Goal: Find specific page/section: Find specific page/section

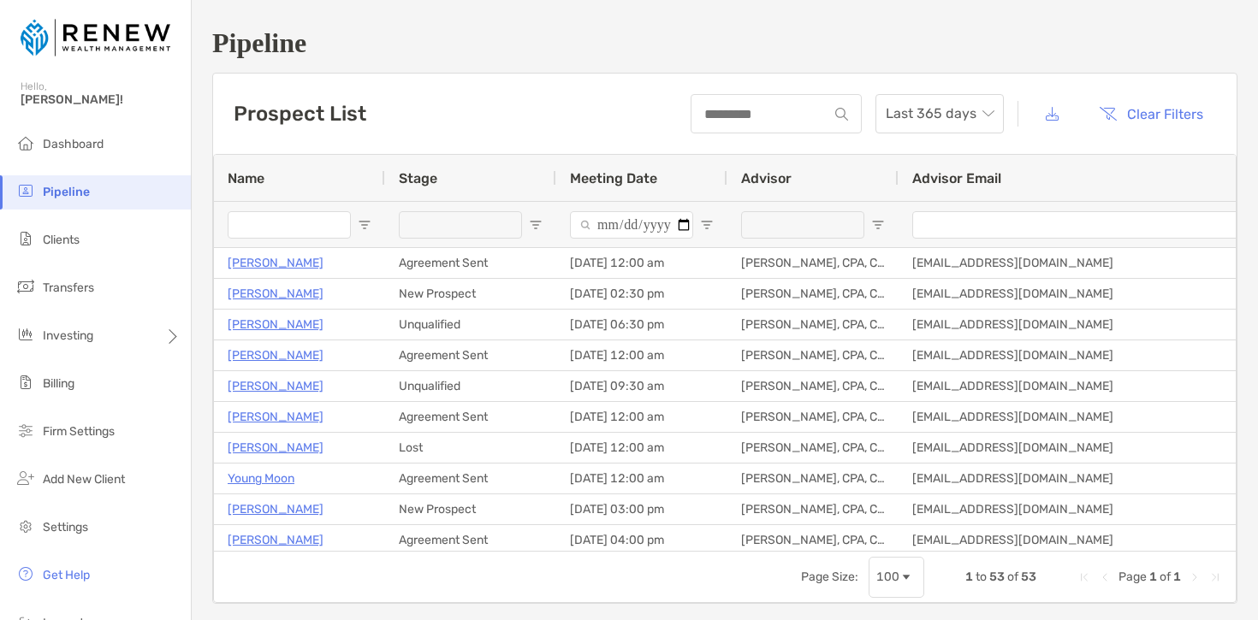
click at [533, 228] on span "Open Filter Menu" at bounding box center [536, 225] width 14 height 14
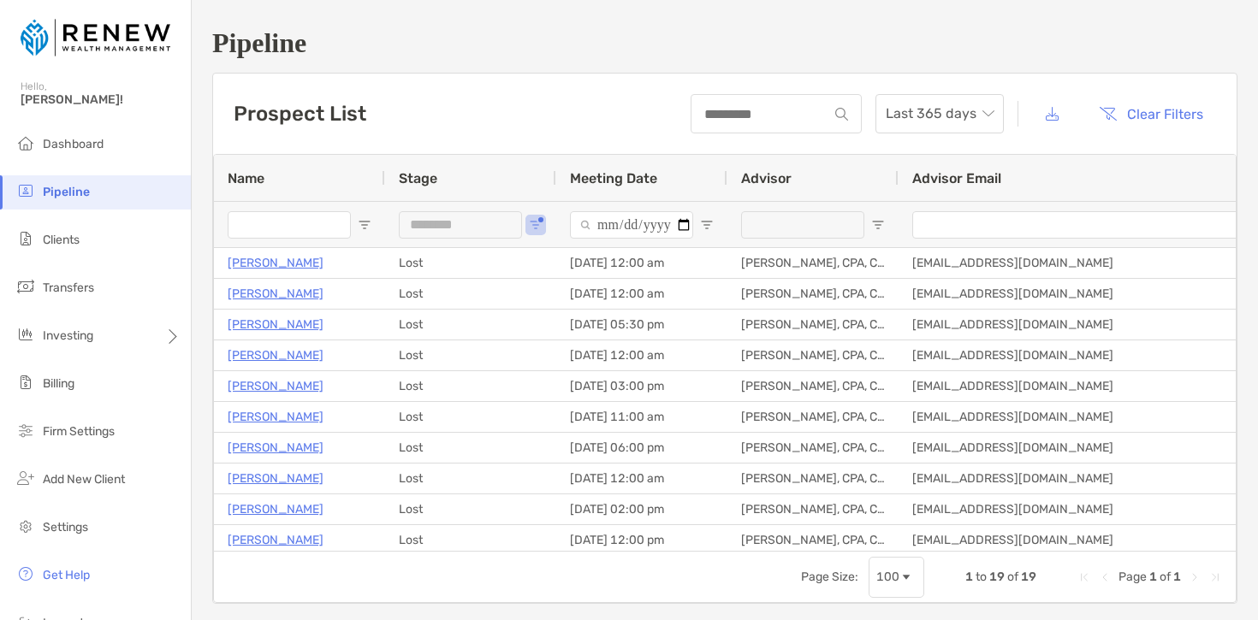
click at [1175, 187] on div "Advisor Email" at bounding box center [1112, 178] width 400 height 46
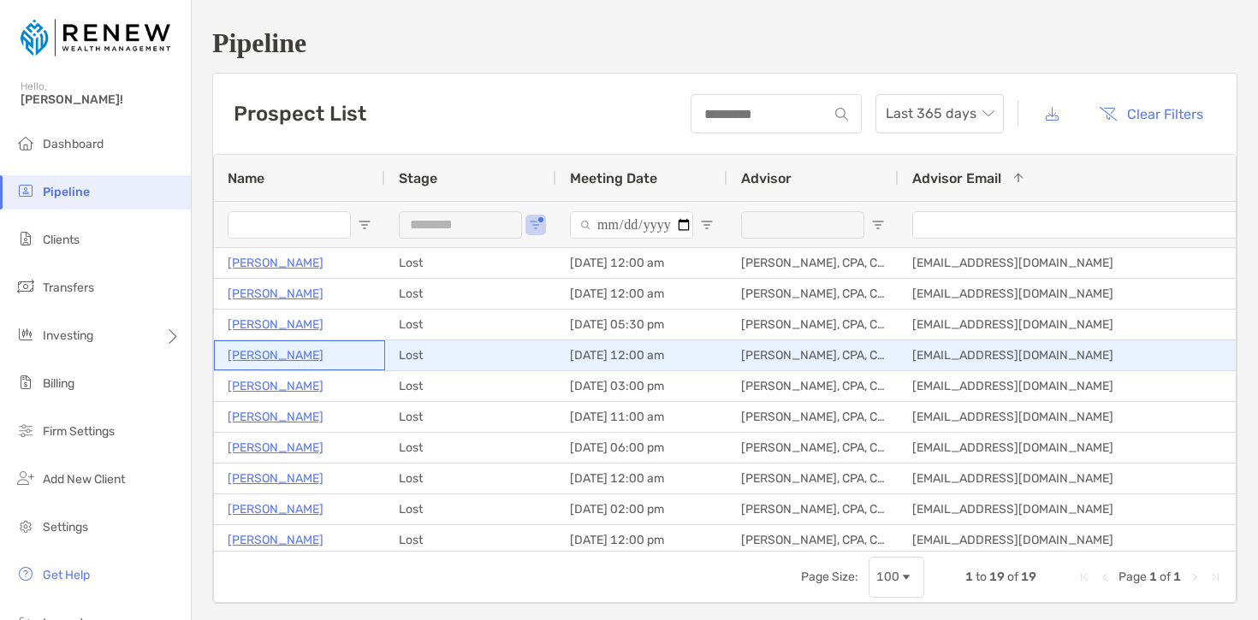
click at [281, 359] on p "[PERSON_NAME]" at bounding box center [276, 355] width 96 height 21
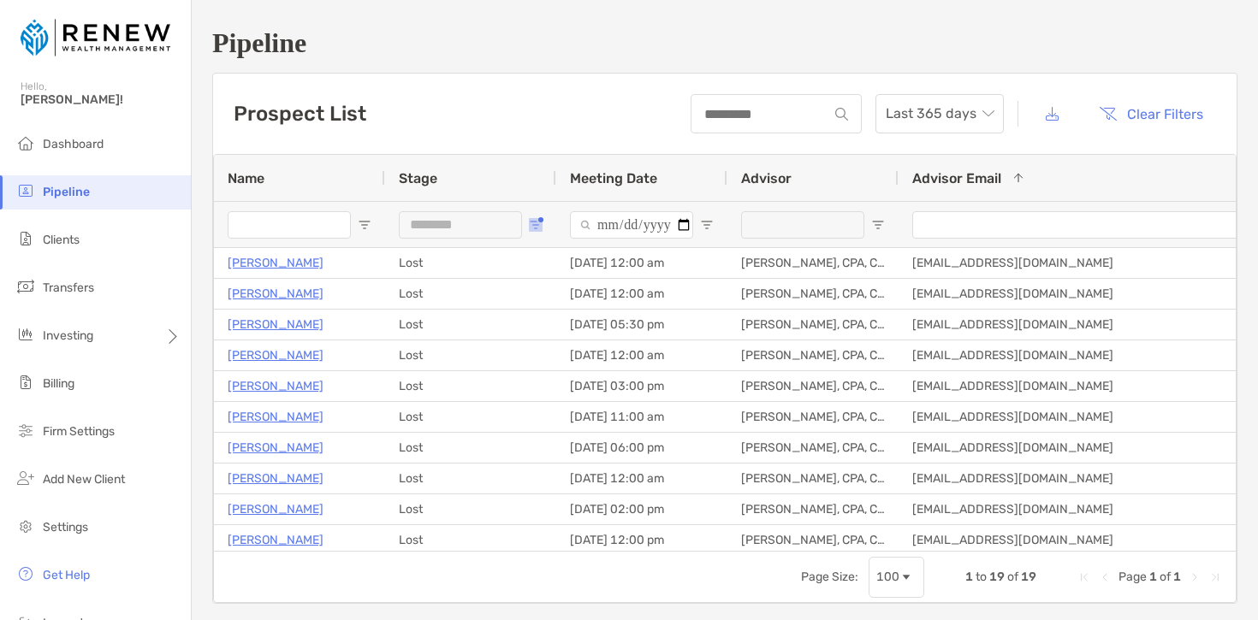
click at [531, 228] on span "Open Filter Menu" at bounding box center [536, 225] width 14 height 14
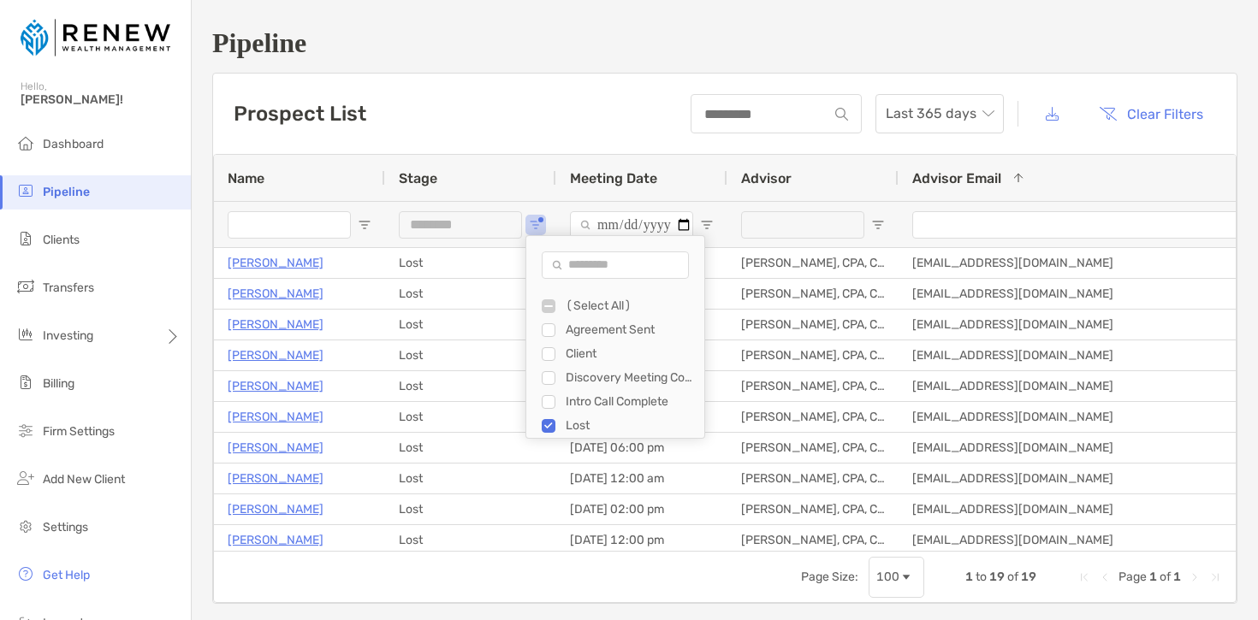
click at [551, 322] on div "Agreement Sent" at bounding box center [623, 330] width 163 height 24
click at [546, 314] on div "(Select All)" at bounding box center [623, 306] width 163 height 24
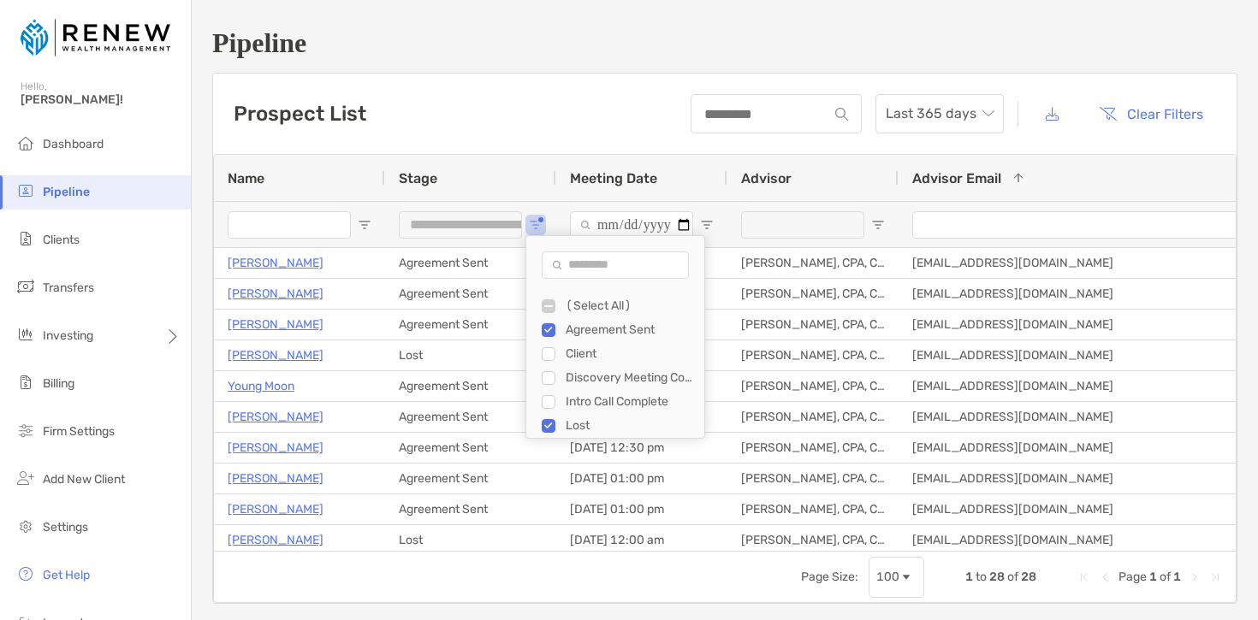
click at [550, 361] on div "Client" at bounding box center [623, 354] width 163 height 24
click at [548, 361] on div "Client" at bounding box center [623, 354] width 163 height 24
click at [553, 366] on div "Discovery Meeting Complete" at bounding box center [623, 378] width 163 height 24
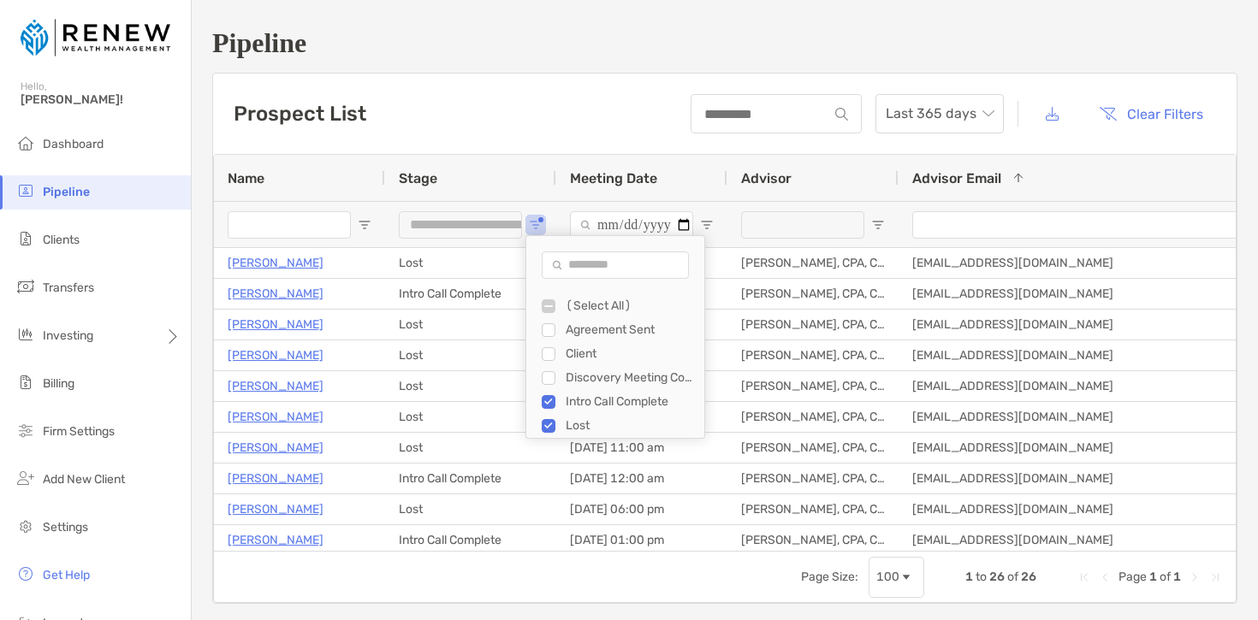
type input "********"
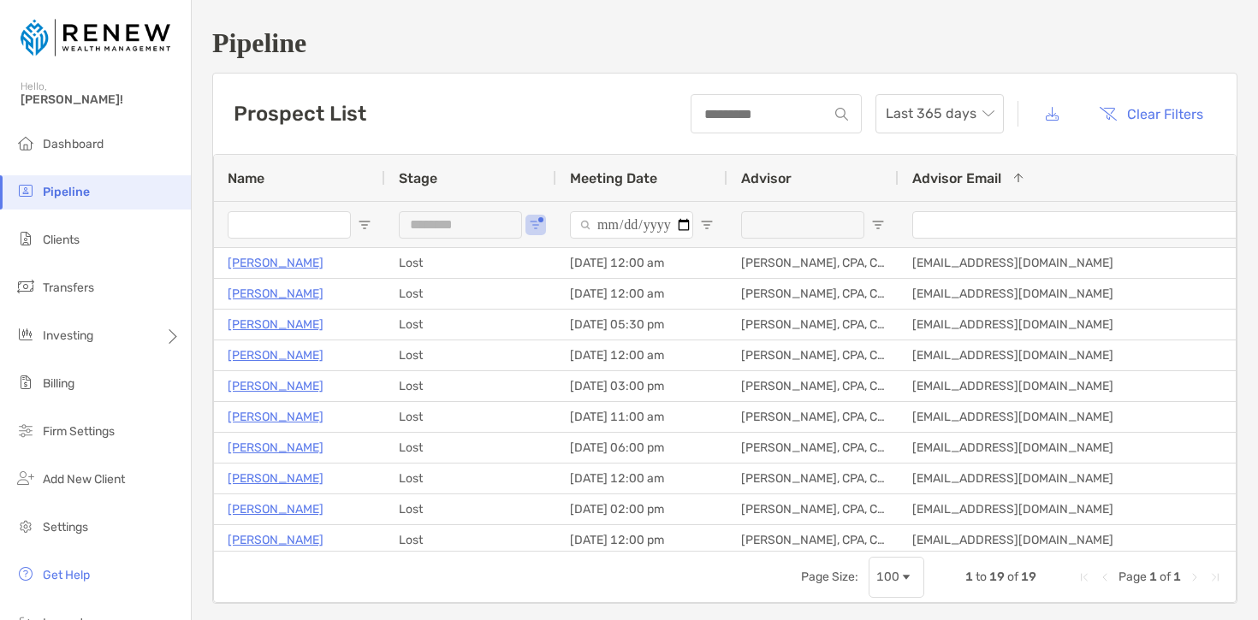
click at [1140, 173] on div "Advisor Email 1" at bounding box center [1112, 178] width 400 height 46
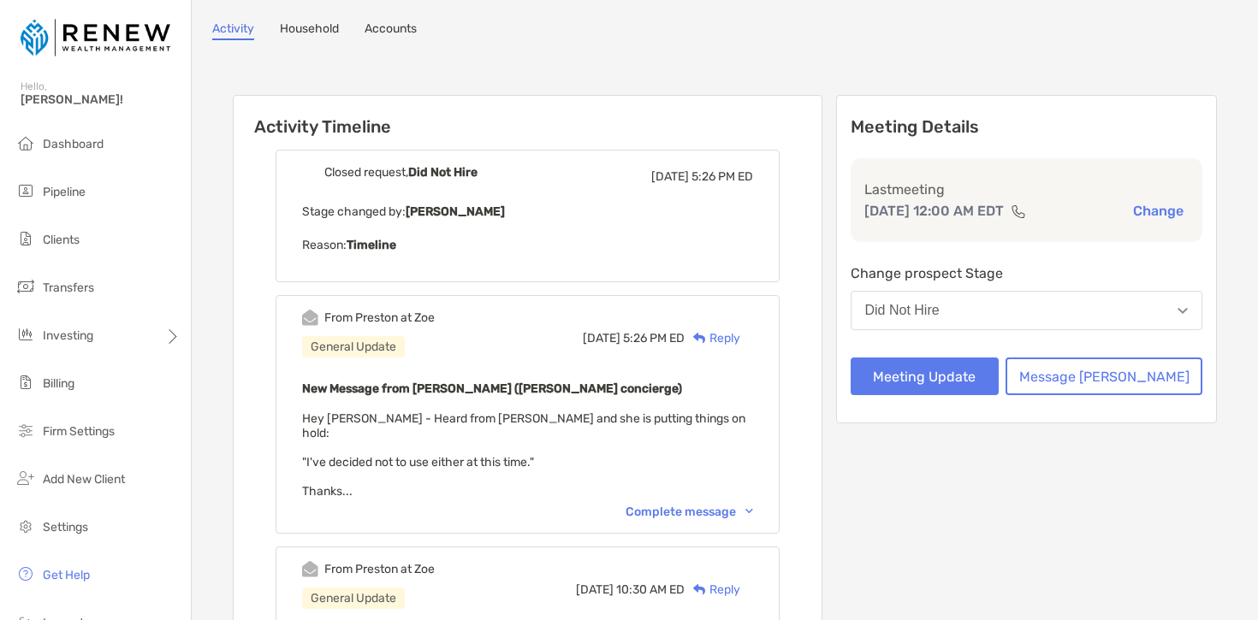
scroll to position [143, 0]
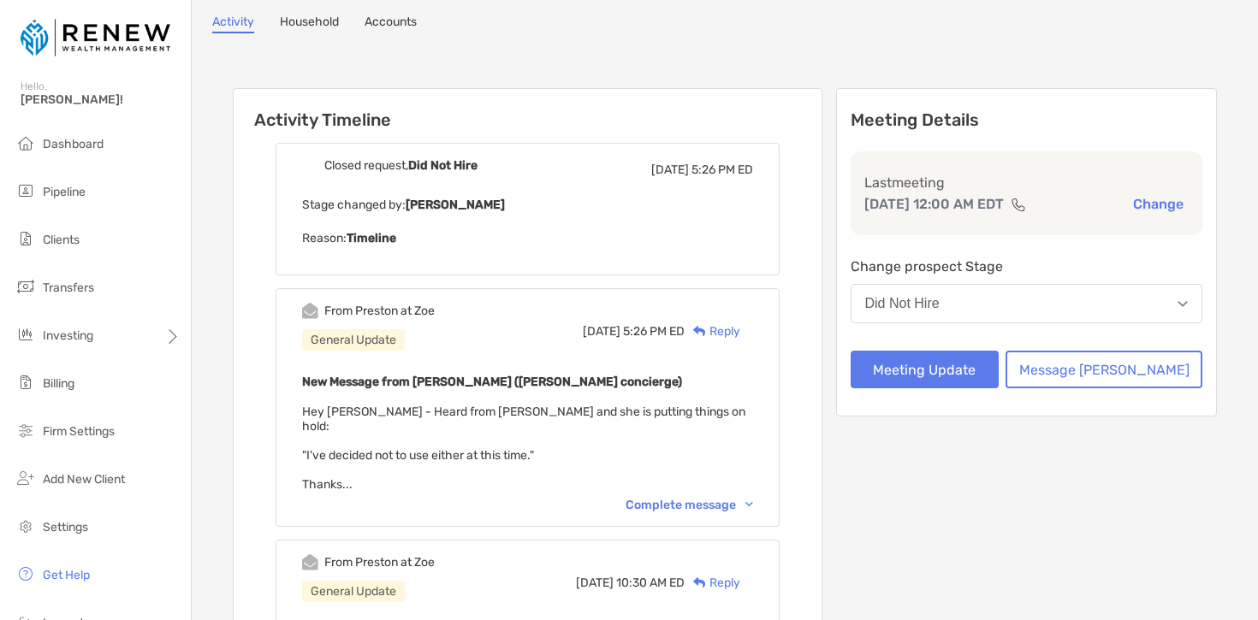
click at [372, 459] on span "Hey [PERSON_NAME] - Heard from [PERSON_NAME] and she is putting things on hold:…" at bounding box center [523, 448] width 443 height 87
